Goal: Information Seeking & Learning: Learn about a topic

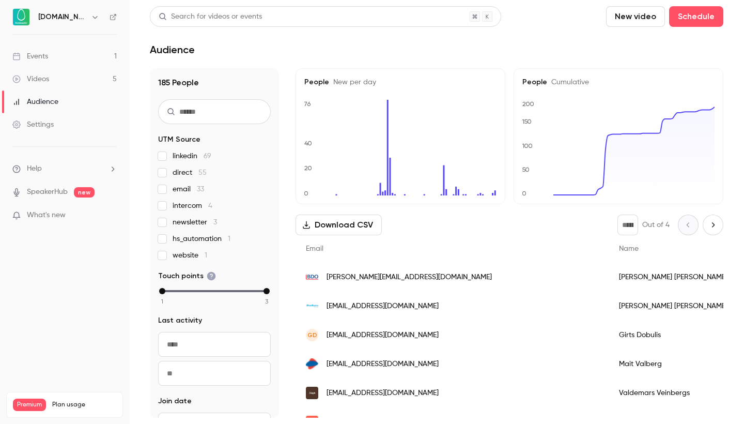
click at [85, 54] on link "Events 1" at bounding box center [64, 56] width 129 height 23
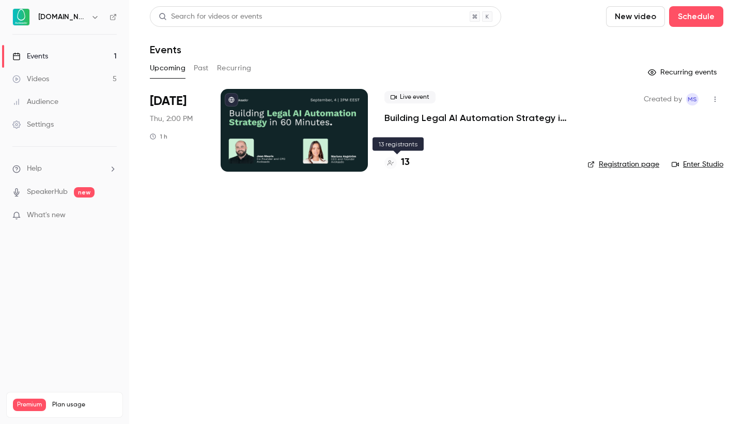
click at [407, 163] on h4 "13" at bounding box center [405, 163] width 9 height 14
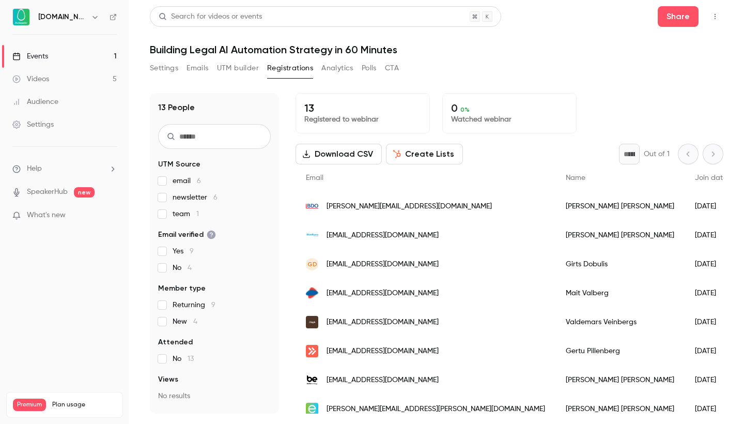
click at [89, 50] on link "Events 1" at bounding box center [64, 56] width 129 height 23
